Goal: Browse casually

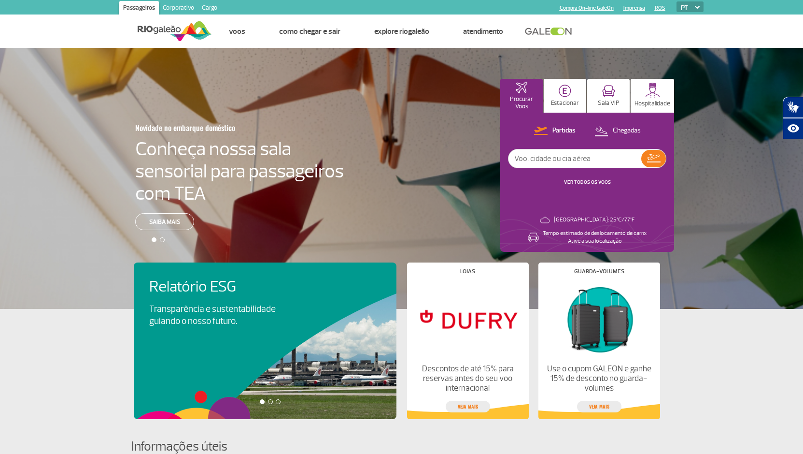
click at [764, 328] on app-card-alimentacao "Relatório ESG Transparência e sustentabilidade guiando o nosso futuro. Visa Inf…" at bounding box center [401, 364] width 803 height 110
